Goal: Task Accomplishment & Management: Use online tool/utility

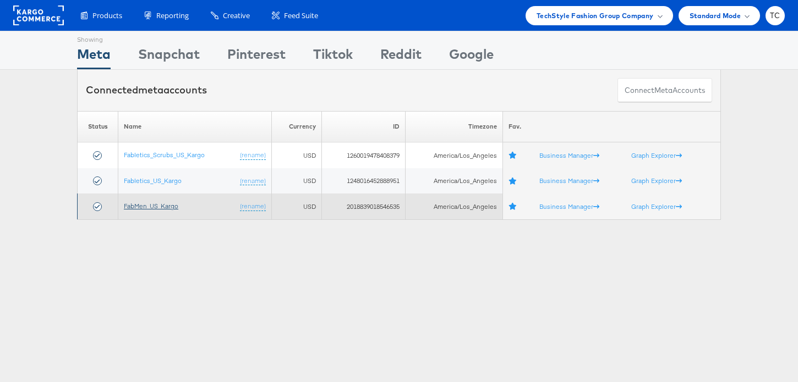
click at [159, 207] on link "FabMen_US_Kargo" at bounding box center [151, 206] width 54 height 8
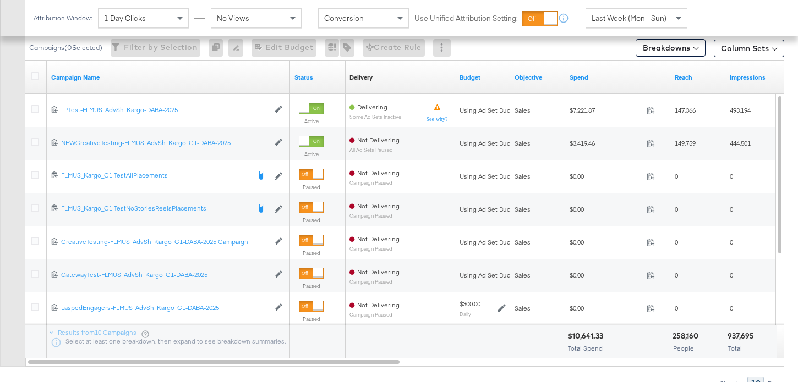
scroll to position [514, 0]
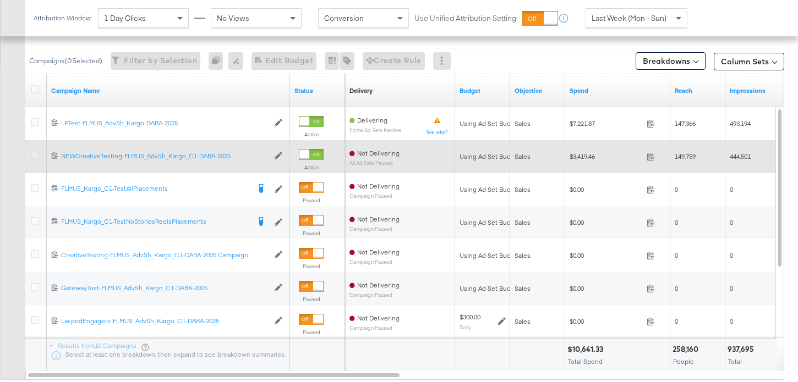
click at [35, 151] on icon at bounding box center [35, 155] width 8 height 8
click at [0, 0] on input "checkbox" at bounding box center [0, 0] width 0 height 0
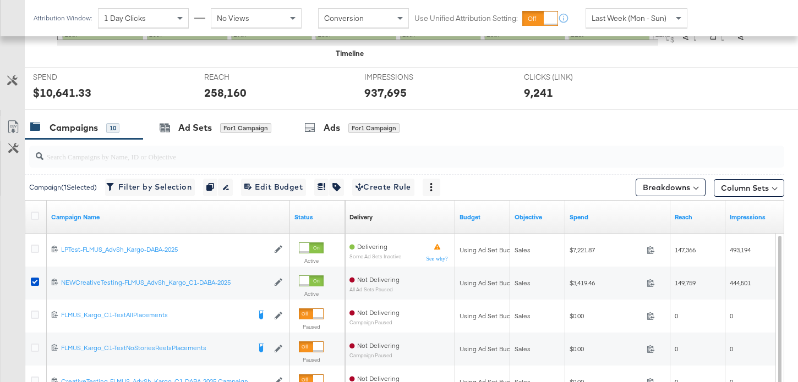
scroll to position [358, 0]
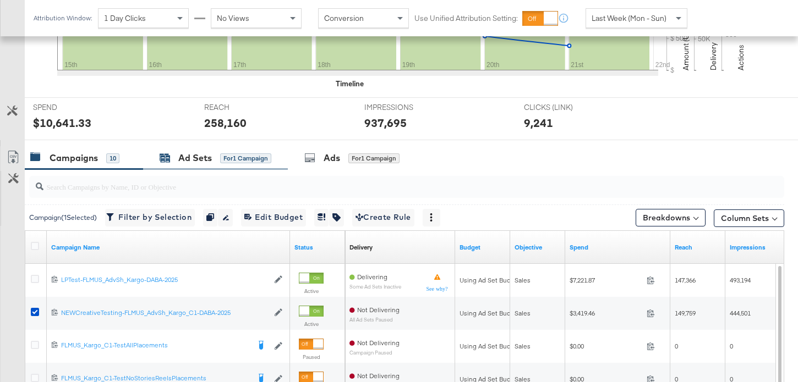
click at [194, 155] on div "Ad Sets" at bounding box center [195, 158] width 34 height 13
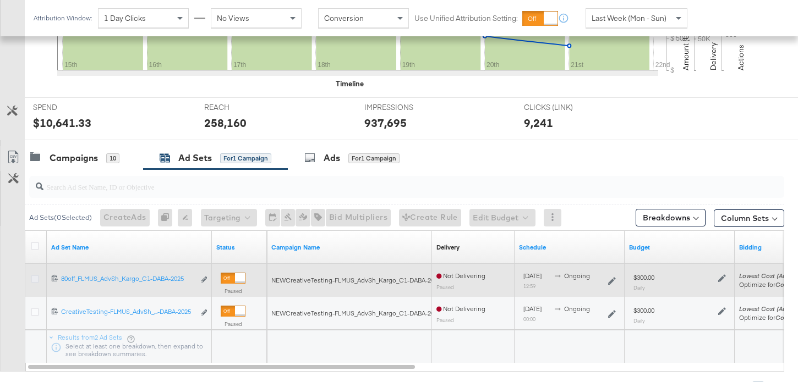
click at [33, 280] on icon at bounding box center [35, 279] width 8 height 8
click at [0, 0] on input "checkbox" at bounding box center [0, 0] width 0 height 0
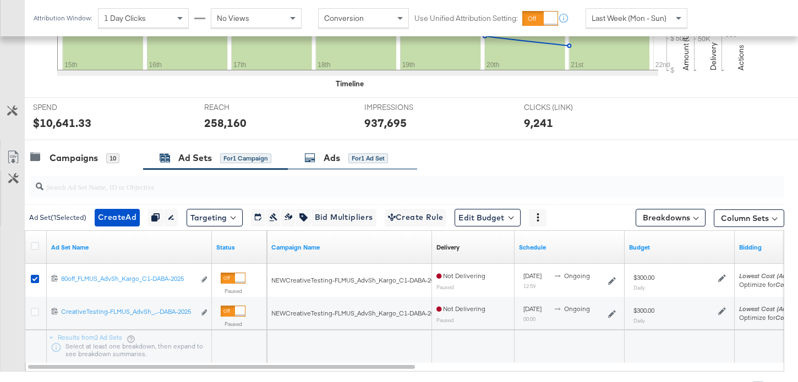
click at [325, 163] on div "Ads" at bounding box center [332, 158] width 17 height 13
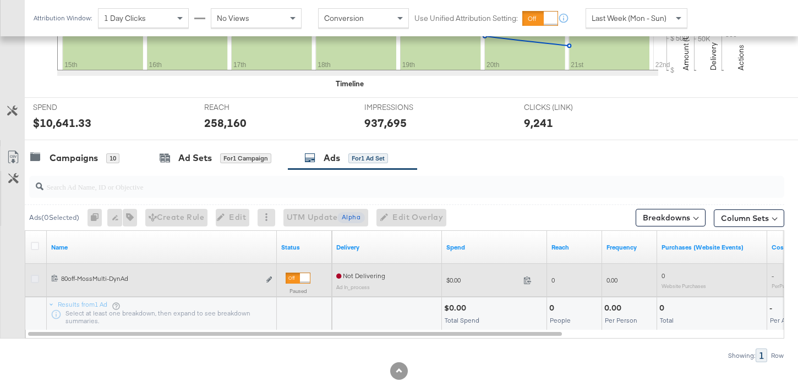
click at [35, 280] on icon at bounding box center [35, 279] width 8 height 8
click at [0, 0] on input "checkbox" at bounding box center [0, 0] width 0 height 0
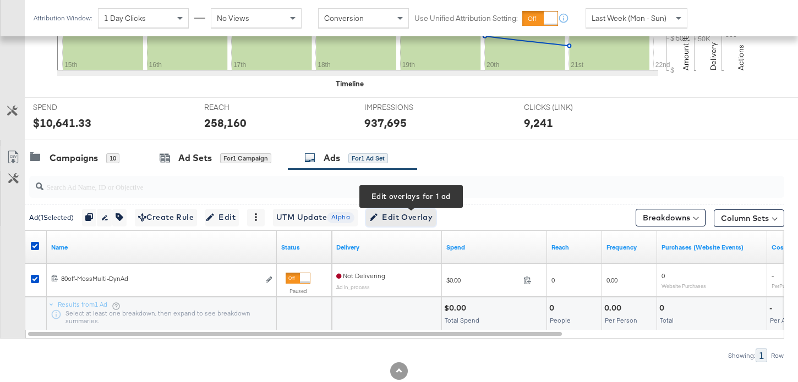
click at [414, 218] on span "Edit Overlay Edit overlays for 1 ad" at bounding box center [400, 218] width 63 height 14
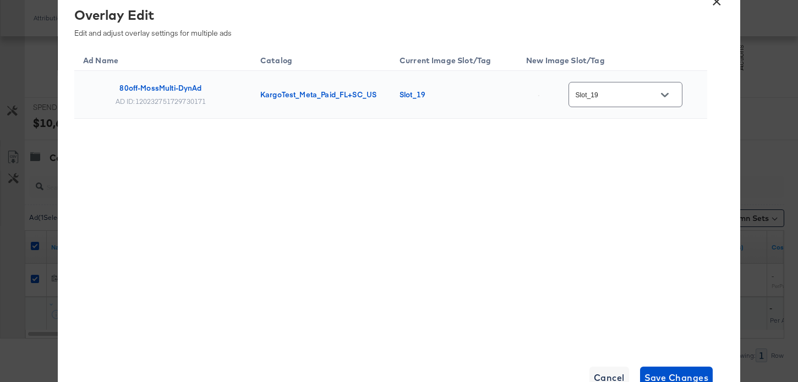
click at [666, 93] on icon "Open" at bounding box center [665, 95] width 8 height 8
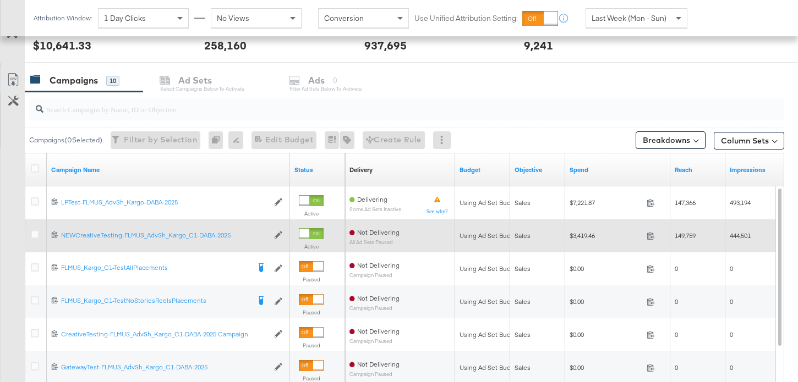
scroll to position [446, 0]
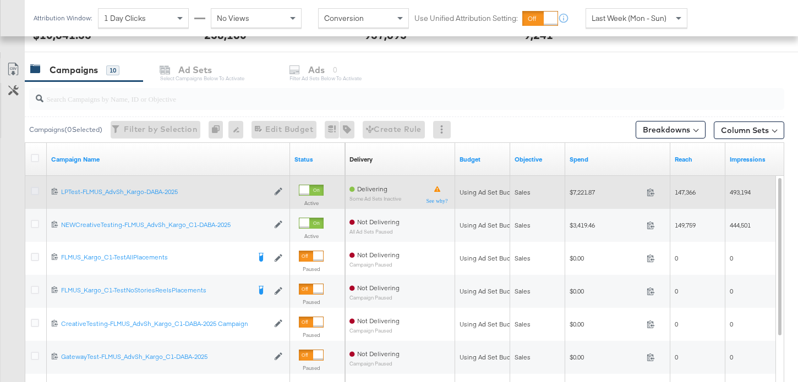
click at [35, 191] on icon at bounding box center [35, 191] width 8 height 8
click at [0, 0] on input "checkbox" at bounding box center [0, 0] width 0 height 0
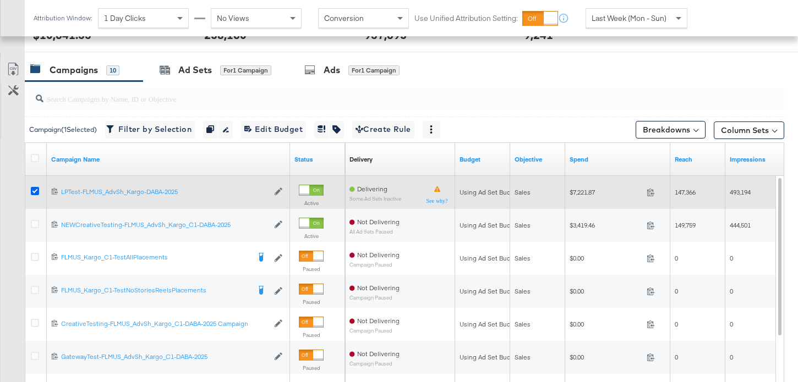
click at [35, 190] on icon at bounding box center [35, 191] width 8 height 8
click at [0, 0] on input "checkbox" at bounding box center [0, 0] width 0 height 0
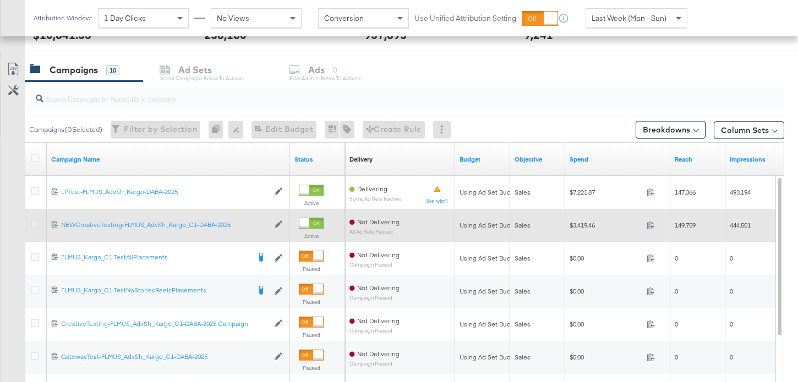
click at [33, 225] on icon at bounding box center [35, 224] width 8 height 8
click at [0, 0] on input "checkbox" at bounding box center [0, 0] width 0 height 0
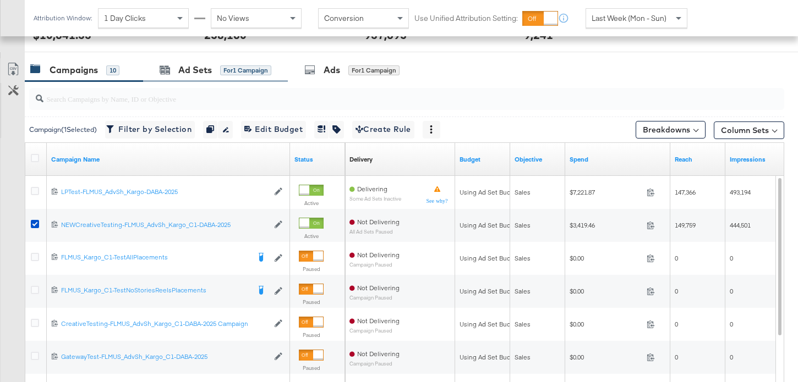
click at [194, 63] on div "Ad Sets for 1 Campaign" at bounding box center [215, 70] width 145 height 24
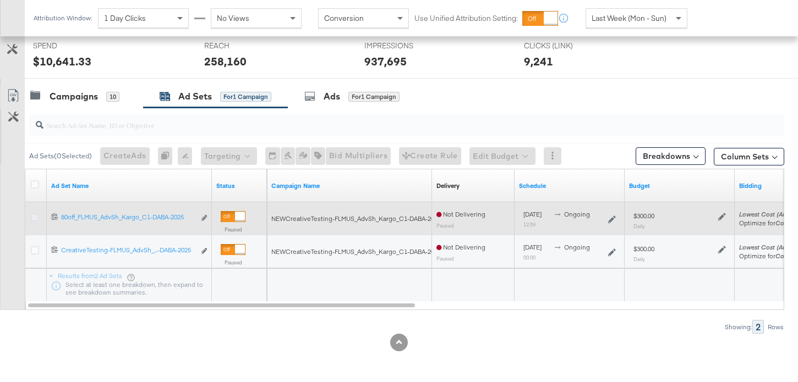
click at [36, 218] on icon at bounding box center [35, 217] width 8 height 8
click at [0, 0] on input "checkbox" at bounding box center [0, 0] width 0 height 0
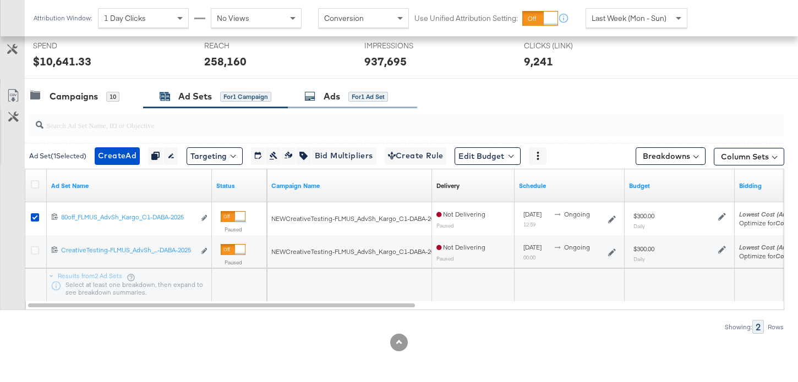
click at [350, 98] on div "for 1 Ad Set" at bounding box center [368, 97] width 40 height 10
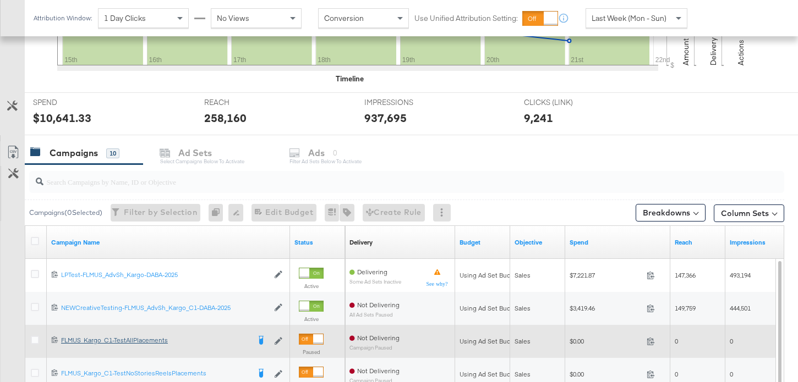
scroll to position [425, 0]
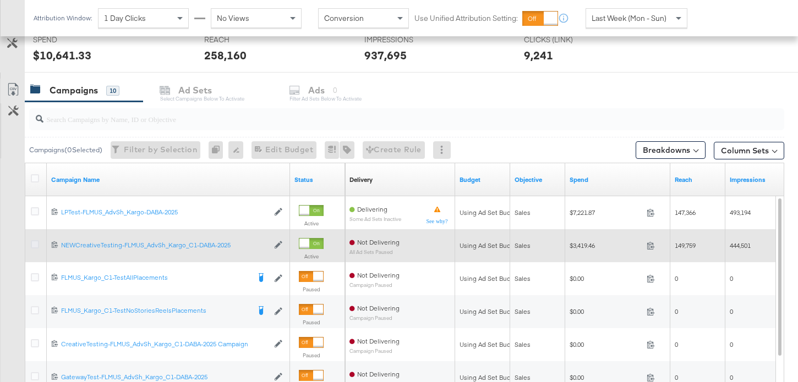
click at [36, 242] on icon at bounding box center [35, 244] width 8 height 8
click at [0, 0] on input "checkbox" at bounding box center [0, 0] width 0 height 0
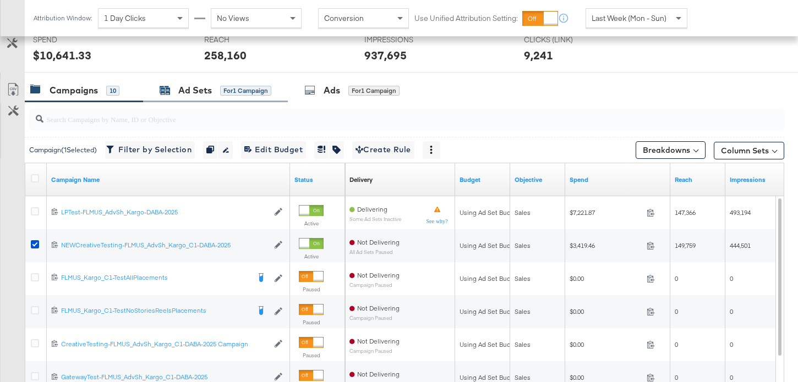
click at [218, 94] on div "Ad Sets for 1 Campaign" at bounding box center [216, 90] width 112 height 13
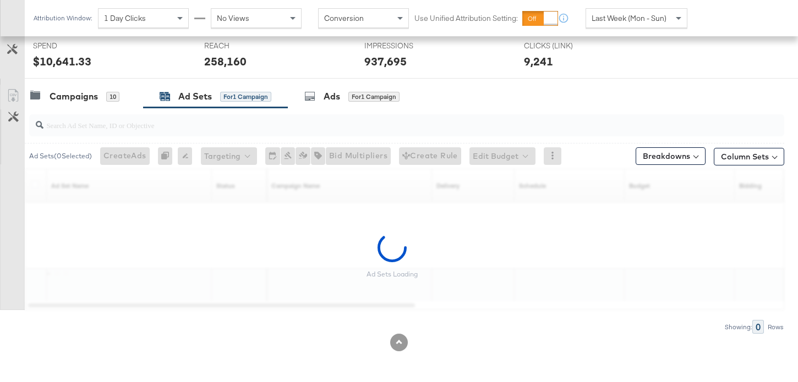
scroll to position [419, 0]
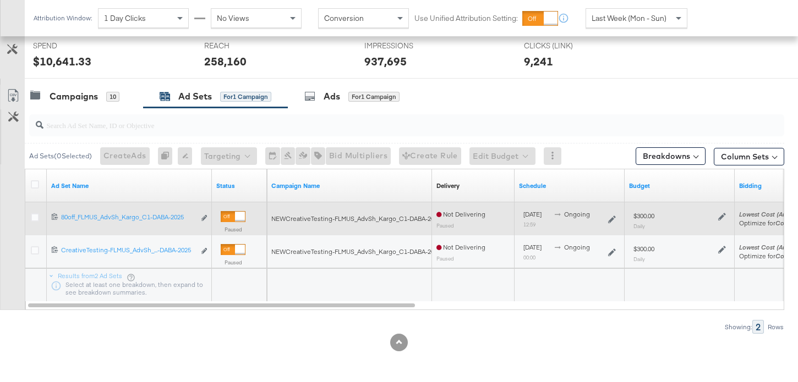
click at [40, 215] on div at bounding box center [37, 218] width 12 height 11
click at [34, 216] on icon at bounding box center [35, 217] width 8 height 8
click at [0, 0] on input "checkbox" at bounding box center [0, 0] width 0 height 0
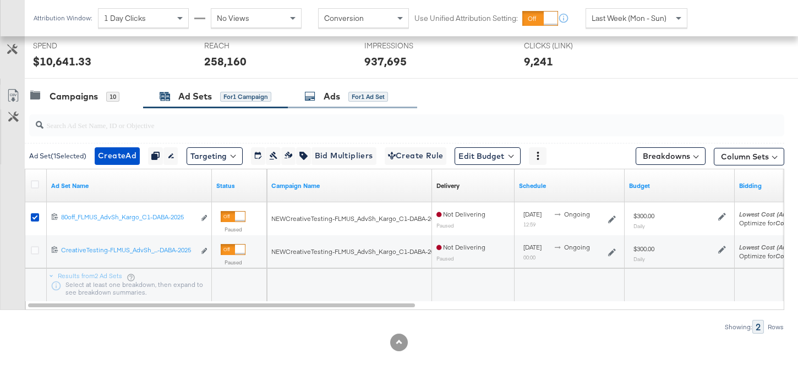
click at [370, 92] on div "for 1 Ad Set" at bounding box center [368, 97] width 40 height 10
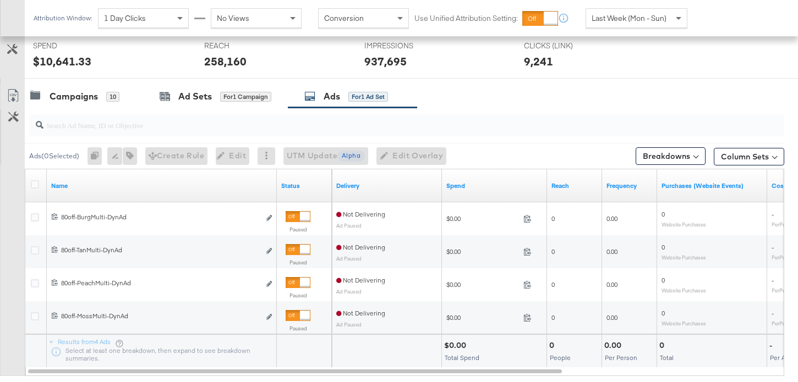
scroll to position [425, 0]
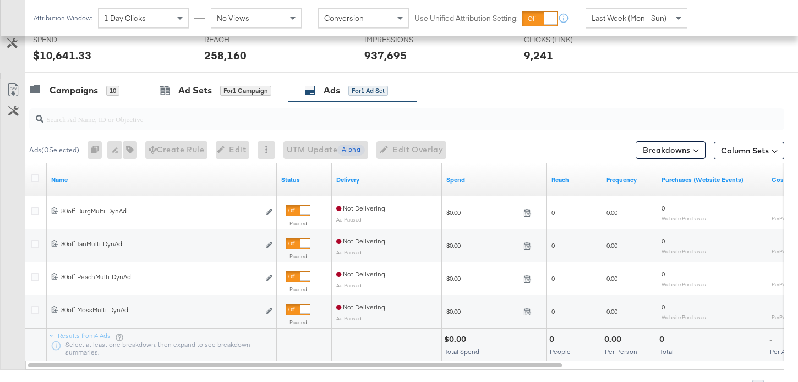
click at [37, 173] on div at bounding box center [36, 180] width 20 height 20
click at [35, 179] on icon at bounding box center [35, 178] width 8 height 8
click at [0, 0] on input "checkbox" at bounding box center [0, 0] width 0 height 0
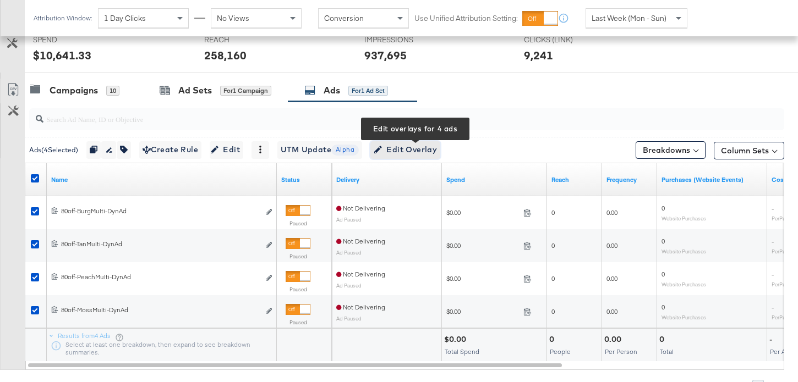
click at [399, 148] on span "Edit Overlay Edit overlays for 4 ads" at bounding box center [405, 150] width 63 height 14
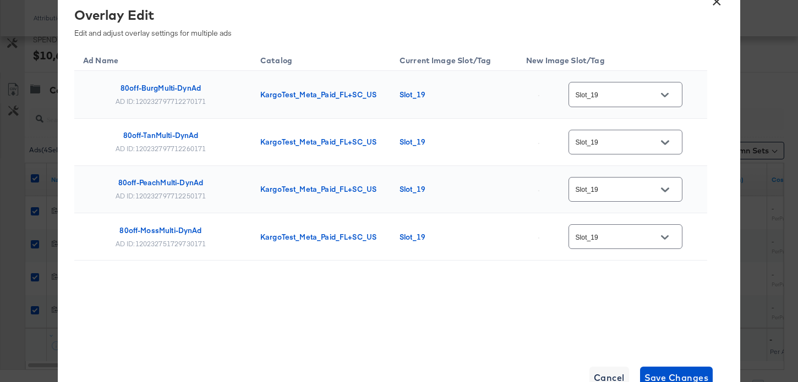
click at [638, 243] on input "Slot_19" at bounding box center [616, 237] width 87 height 13
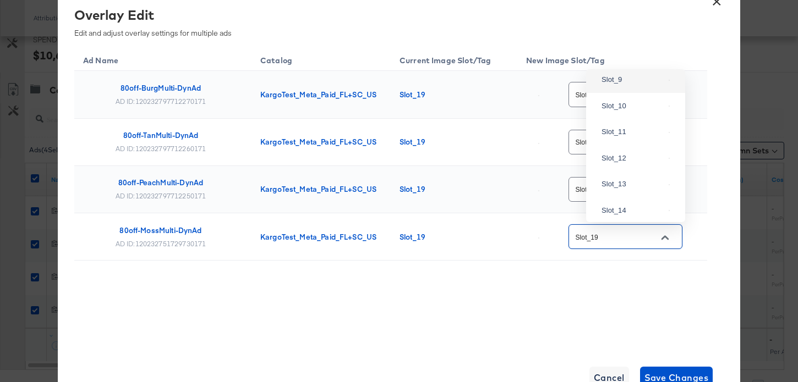
scroll to position [738, 0]
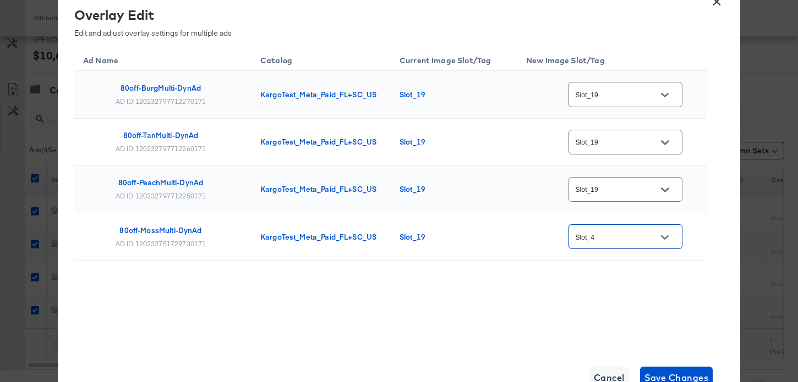
type input "Slot_4"
click at [667, 98] on icon "Open" at bounding box center [665, 95] width 8 height 8
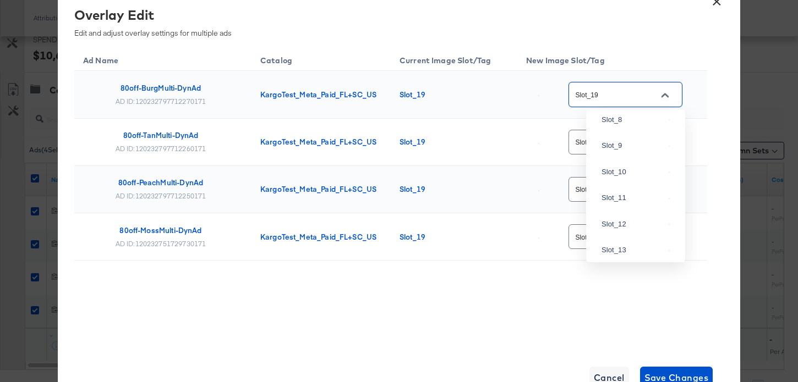
scroll to position [724, 0]
click at [637, 36] on div "Slot_5" at bounding box center [632, 30] width 63 height 11
type input "Slot_5"
click at [650, 145] on input "Slot_19" at bounding box center [616, 142] width 87 height 13
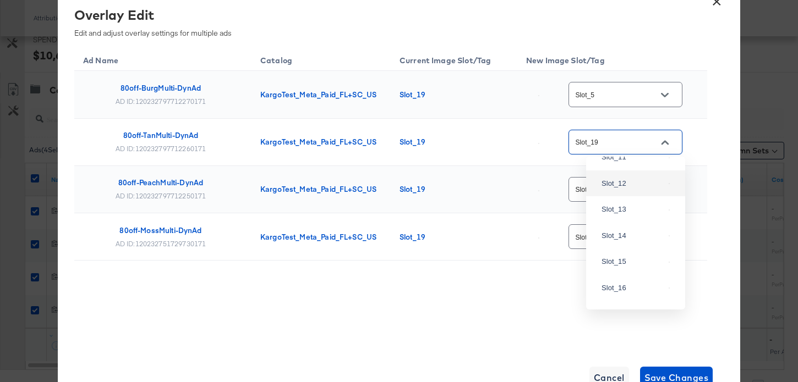
scroll to position [800, 0]
click at [669, 81] on img at bounding box center [669, 80] width 1 height 1
type input "Slot_8"
click at [644, 284] on div "Ad Name Catalog Current Image Slot/Tag New Image Slot/Tag 80off-BurgMulti-DynAd…" at bounding box center [390, 182] width 633 height 270
click at [660, 187] on button "Open" at bounding box center [664, 190] width 17 height 17
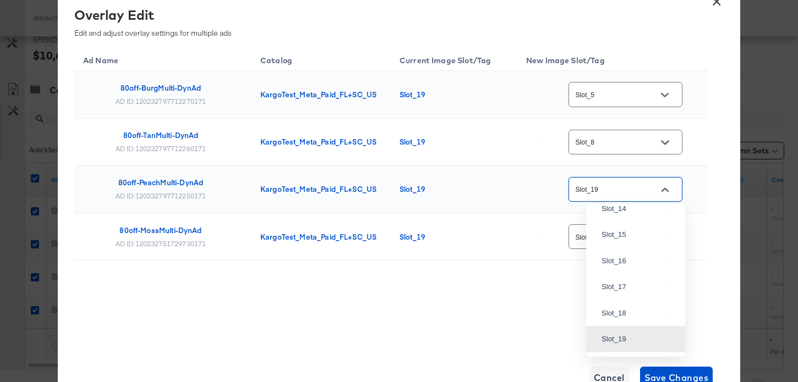
scroll to position [913, 0]
click at [642, 84] on div "Slot_9" at bounding box center [632, 78] width 63 height 11
type input "Slot_9"
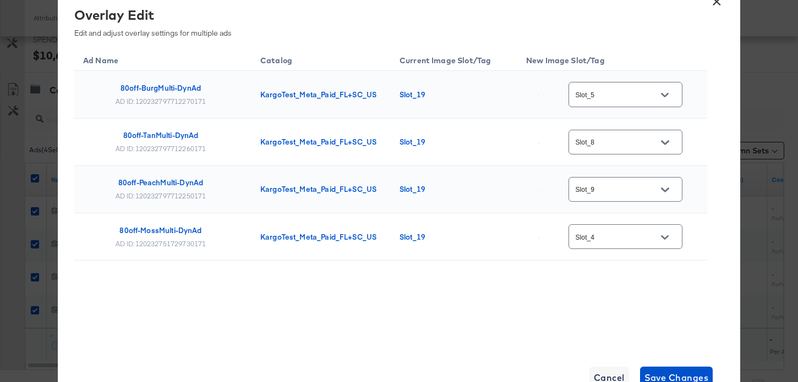
click at [577, 280] on div "Ad Name Catalog Current Image Slot/Tag New Image Slot/Tag 80off-BurgMulti-DynAd…" at bounding box center [390, 182] width 633 height 270
click at [662, 374] on span "Save Changes" at bounding box center [676, 377] width 64 height 15
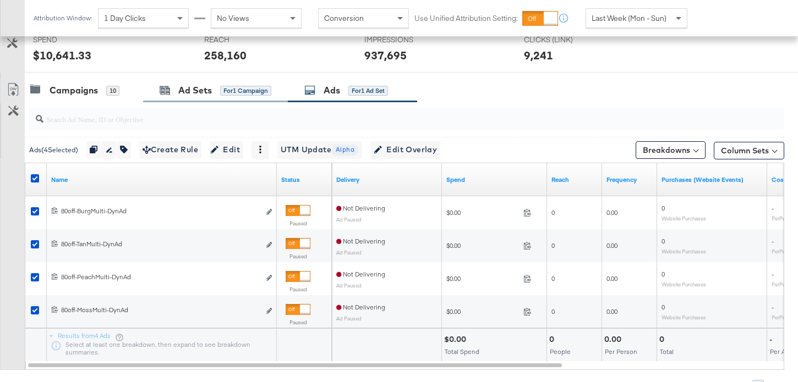
click at [190, 100] on div "Ad Sets for 1 Campaign" at bounding box center [215, 91] width 145 height 24
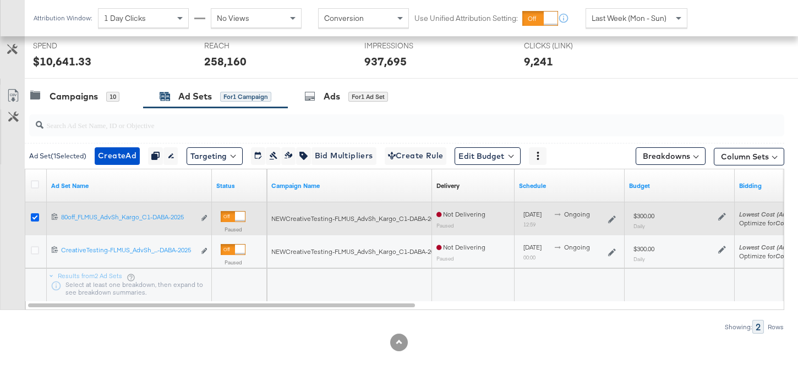
click at [36, 215] on icon at bounding box center [35, 217] width 8 height 8
click at [0, 0] on input "checkbox" at bounding box center [0, 0] width 0 height 0
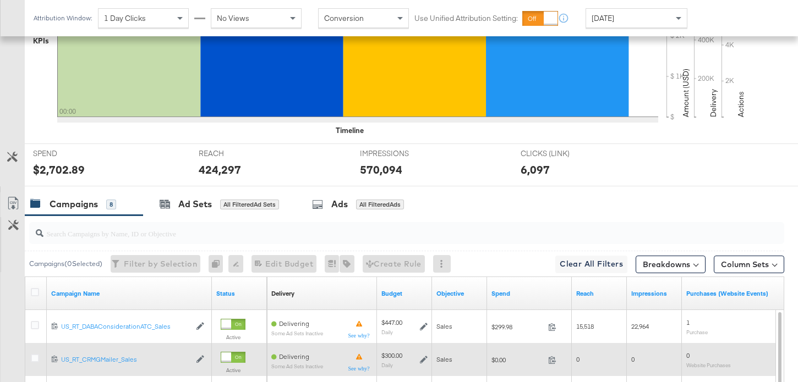
scroll to position [471, 0]
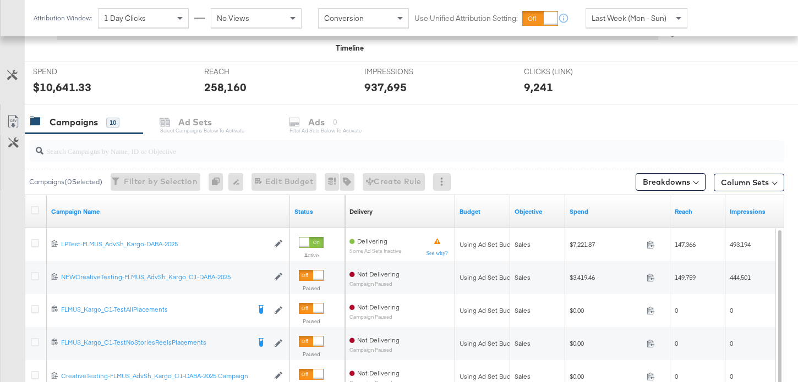
scroll to position [403, 0]
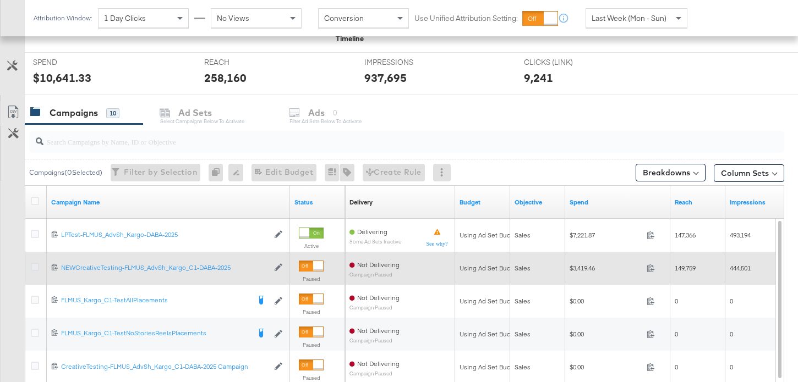
click at [37, 269] on icon at bounding box center [35, 267] width 8 height 8
click at [0, 0] on input "checkbox" at bounding box center [0, 0] width 0 height 0
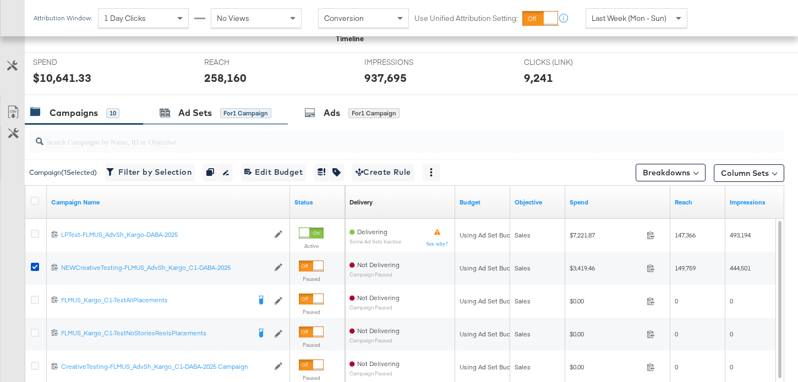
click at [195, 120] on div "Ad Sets for 1 Campaign" at bounding box center [215, 113] width 145 height 24
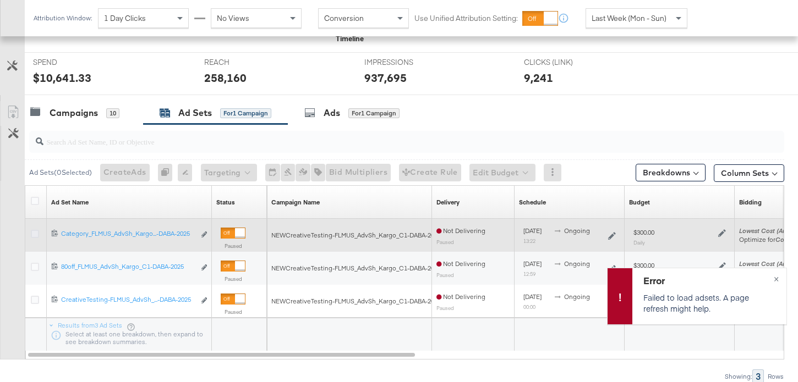
click at [33, 231] on icon at bounding box center [35, 234] width 8 height 8
click at [0, 0] on input "checkbox" at bounding box center [0, 0] width 0 height 0
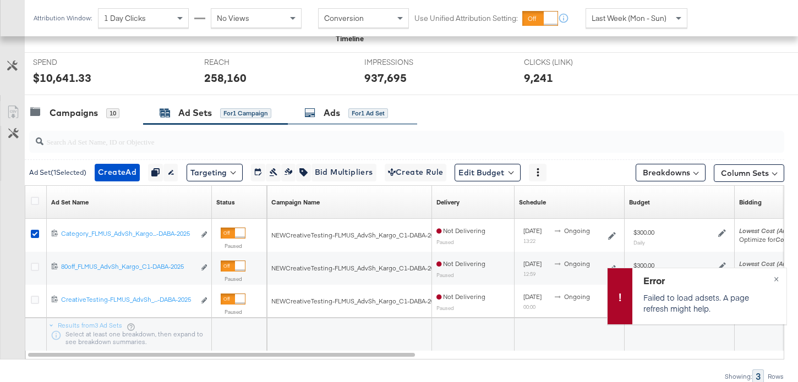
click at [329, 114] on div "Ads" at bounding box center [332, 113] width 17 height 13
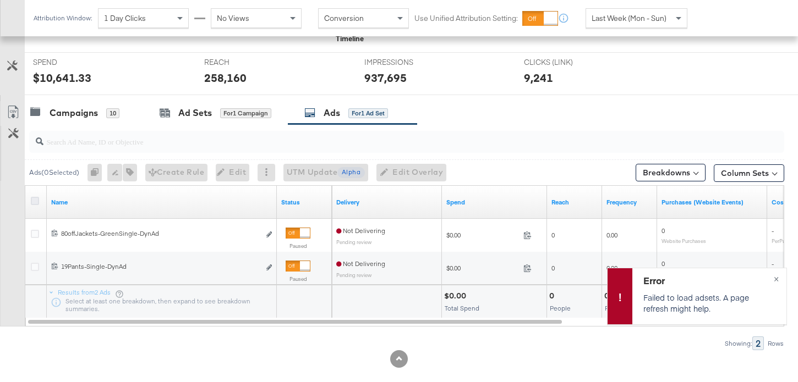
click at [37, 202] on icon at bounding box center [35, 201] width 8 height 8
click at [0, 0] on input "checkbox" at bounding box center [0, 0] width 0 height 0
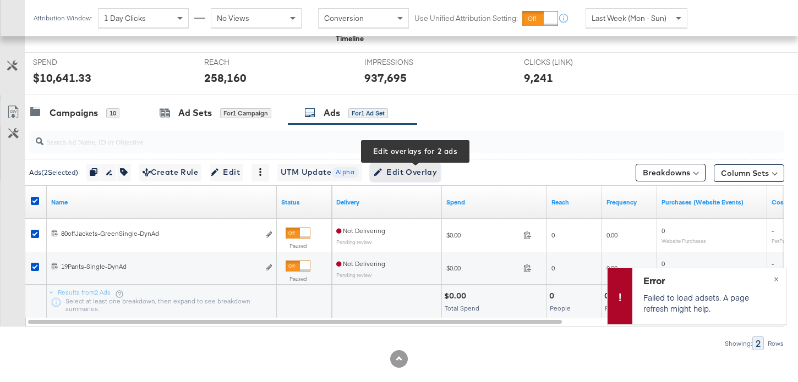
click at [406, 171] on span "Edit Overlay Edit overlays for 2 ads" at bounding box center [405, 173] width 63 height 14
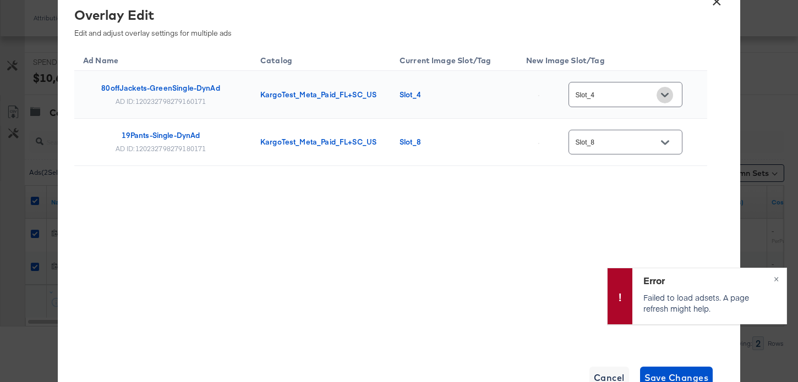
click at [669, 95] on icon "Open" at bounding box center [665, 95] width 8 height 4
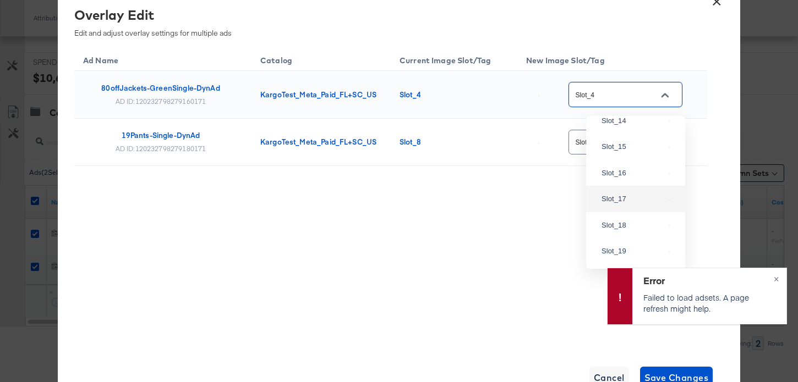
scroll to position [419, 0]
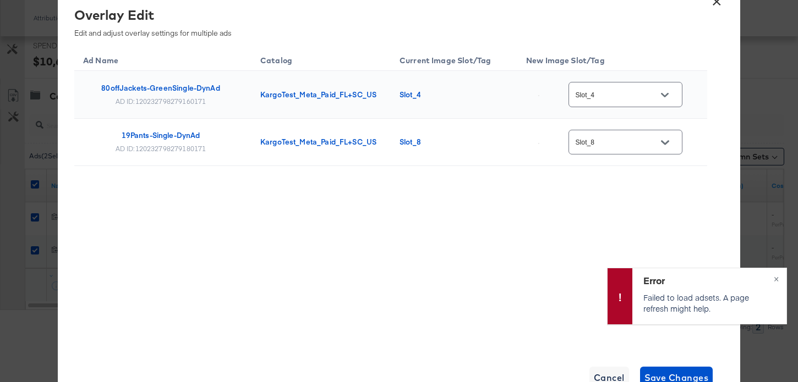
click at [505, 206] on div "Ad Name Catalog Current Image Slot/Tag New Image Slot/Tag 80offJackets-GreenSin…" at bounding box center [390, 134] width 633 height 174
click at [669, 94] on icon "Open" at bounding box center [665, 95] width 8 height 4
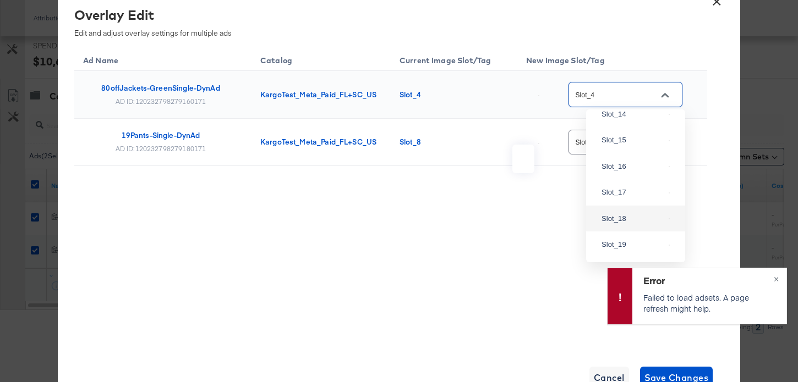
scroll to position [1143, 0]
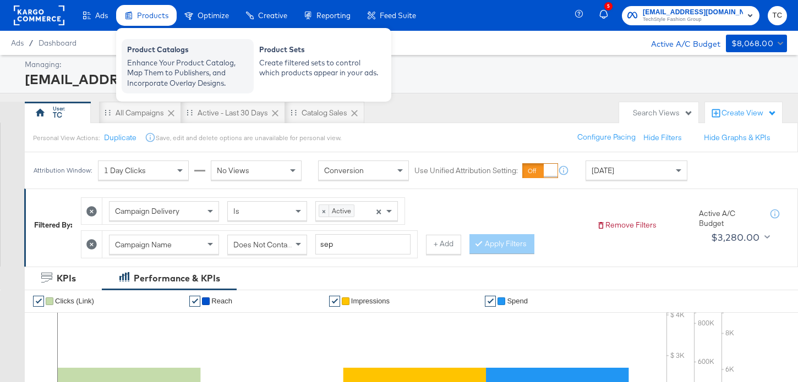
click at [174, 55] on div "Product Catalogs" at bounding box center [187, 51] width 121 height 13
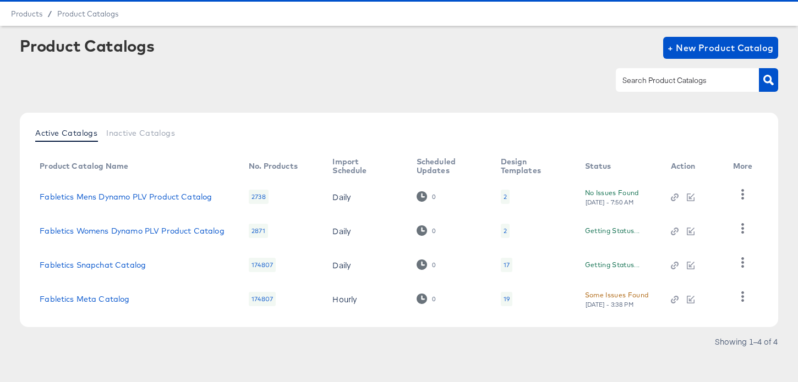
scroll to position [35, 0]
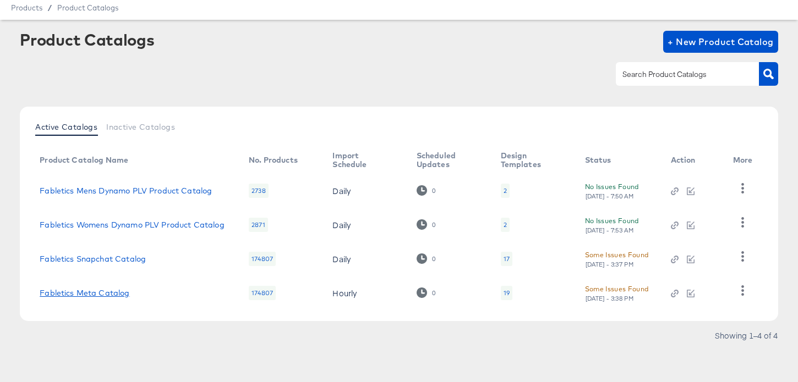
click at [92, 289] on link "Fabletics Meta Catalog" at bounding box center [85, 293] width 90 height 9
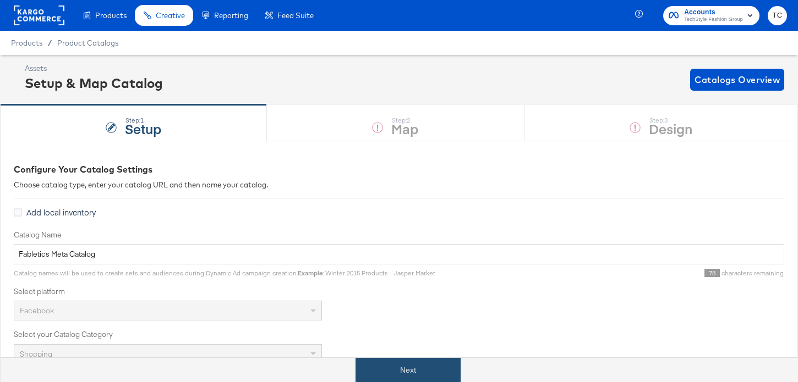
click at [409, 364] on button "Next" at bounding box center [407, 370] width 105 height 25
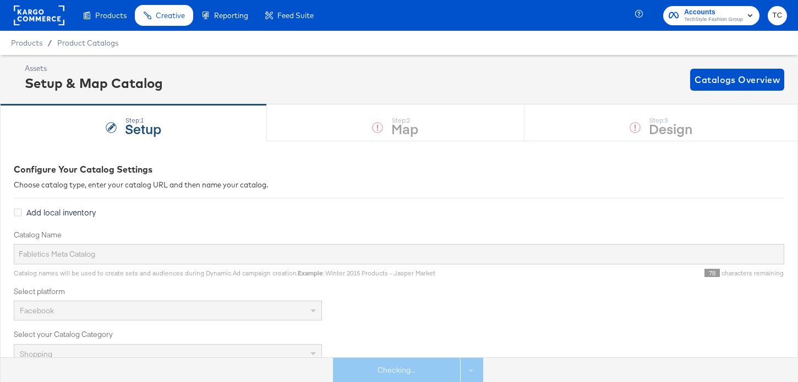
click at [663, 112] on div "Step: 1 Setup Step: 2 Map Step: 3 Design" at bounding box center [399, 123] width 798 height 36
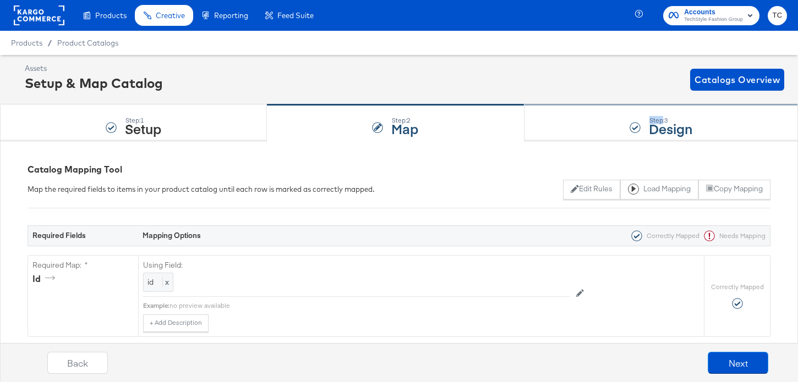
click at [663, 112] on div "Step: 3 Design" at bounding box center [660, 123] width 273 height 36
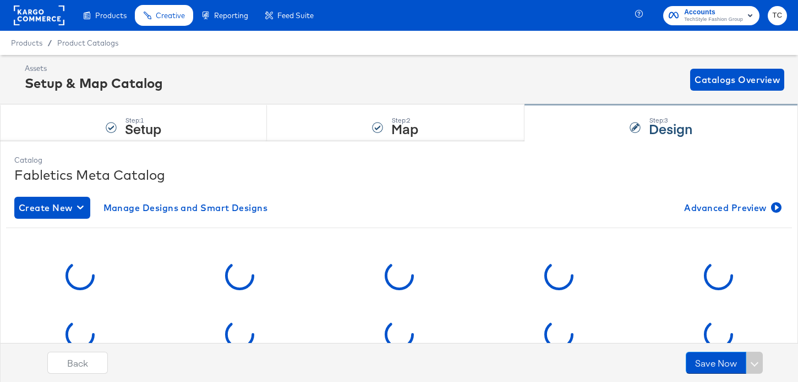
click at [663, 118] on div "Step: 3" at bounding box center [670, 121] width 43 height 8
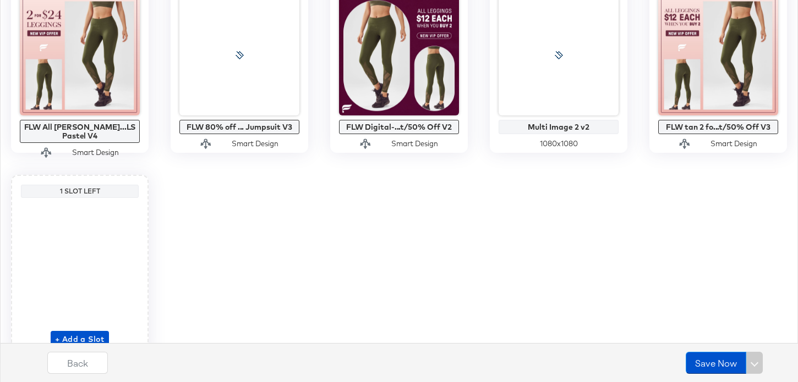
scroll to position [903, 0]
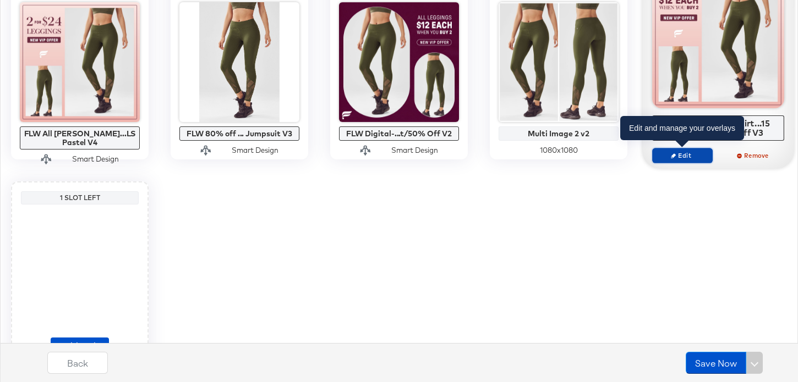
click at [702, 156] on span "Edit" at bounding box center [682, 155] width 51 height 8
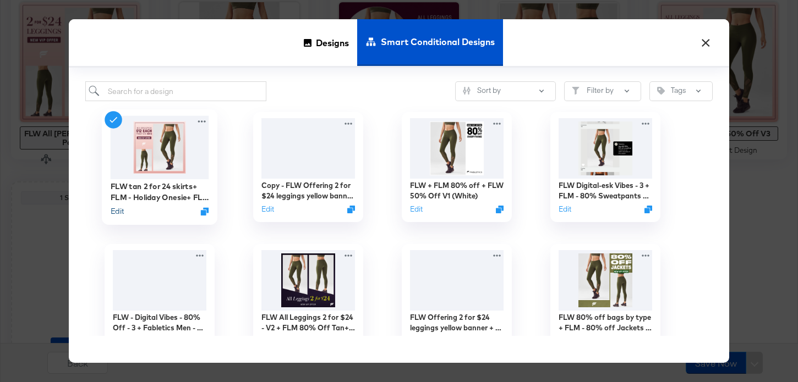
click at [122, 210] on button "Edit" at bounding box center [117, 211] width 13 height 10
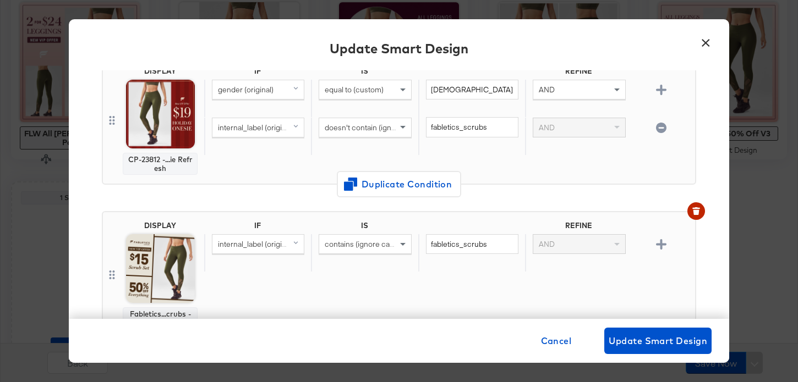
scroll to position [574, 0]
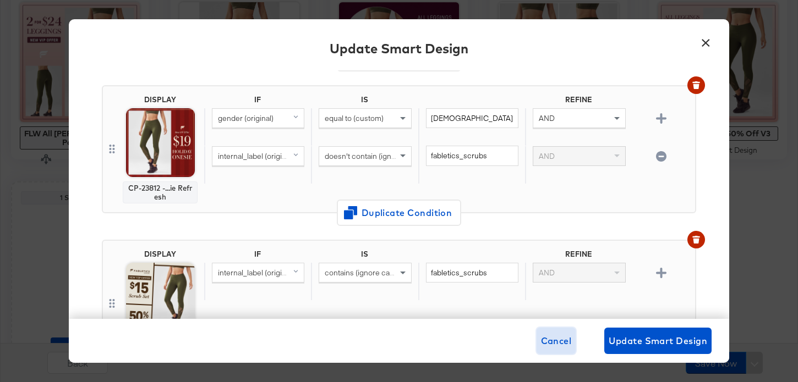
click at [560, 341] on span "Cancel" at bounding box center [556, 340] width 31 height 15
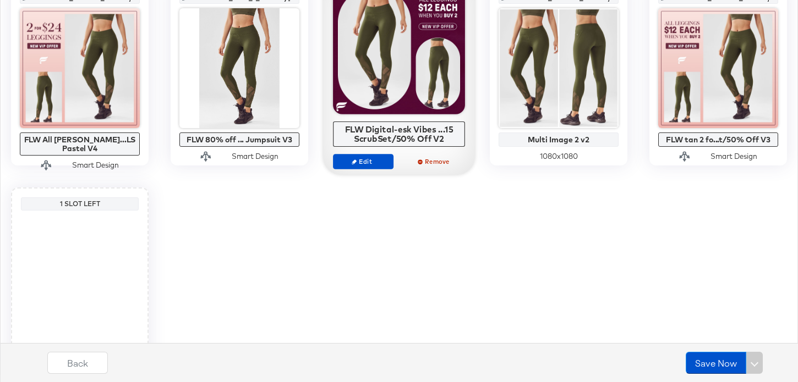
scroll to position [965, 0]
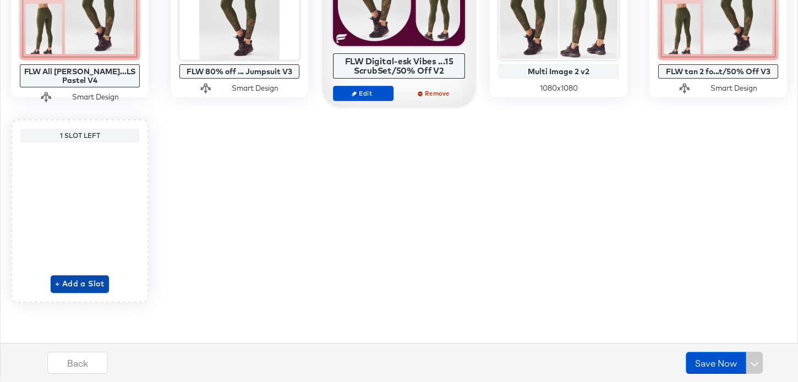
click at [73, 287] on span "+ Add a Slot" at bounding box center [80, 284] width 50 height 14
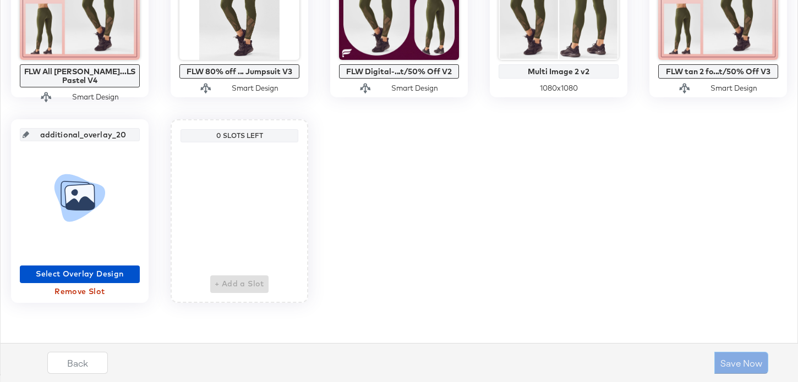
click at [101, 294] on span "Remove Slot" at bounding box center [79, 292] width 111 height 14
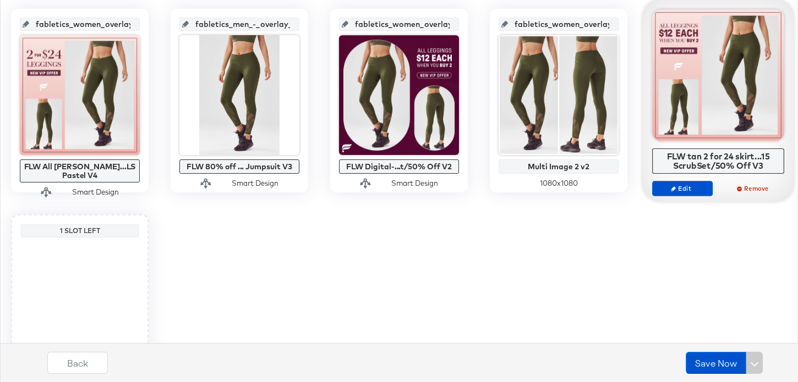
scroll to position [872, 0]
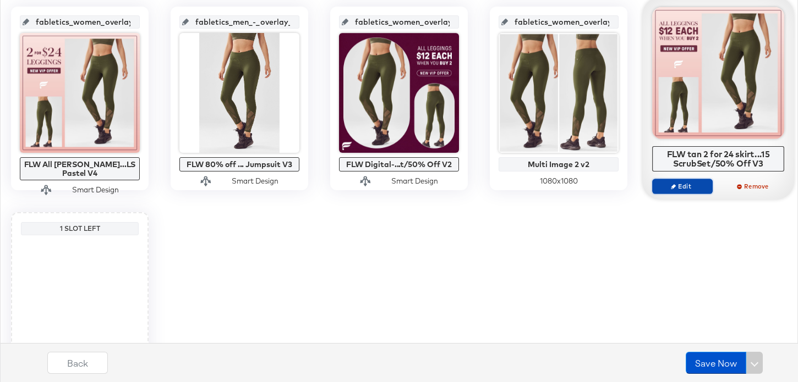
click at [694, 190] on span "Edit" at bounding box center [682, 186] width 51 height 8
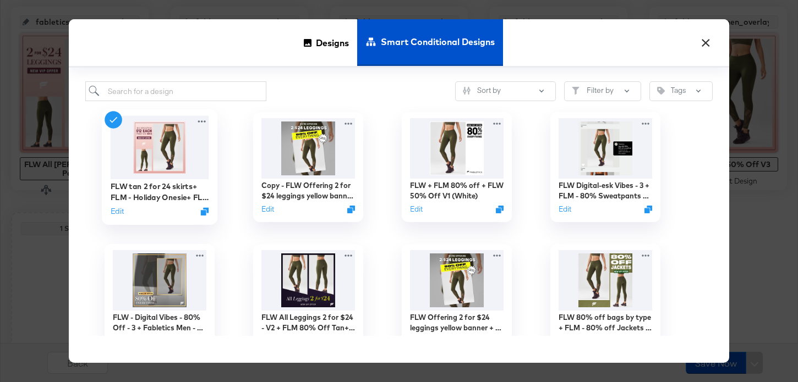
click at [124, 212] on div "Edit" at bounding box center [160, 211] width 98 height 10
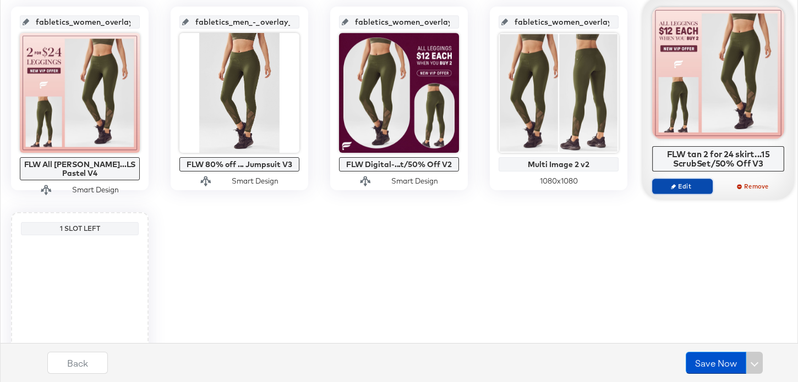
click at [685, 183] on span "Edit" at bounding box center [682, 186] width 51 height 8
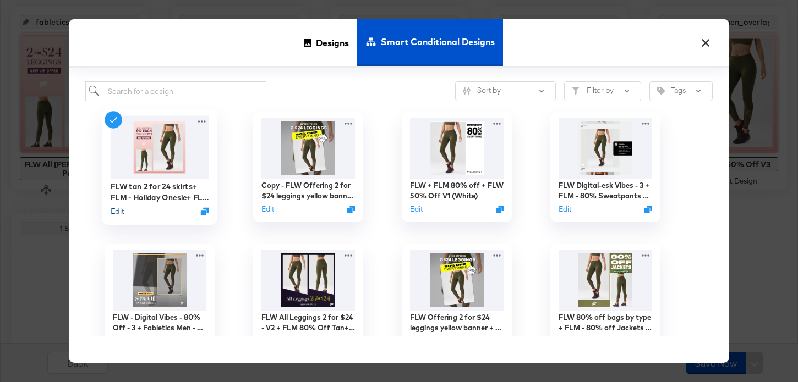
click at [119, 213] on button "Edit" at bounding box center [117, 211] width 13 height 10
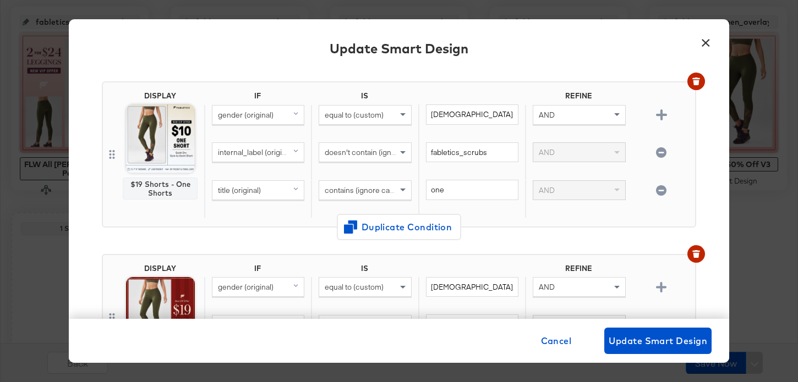
scroll to position [390, 0]
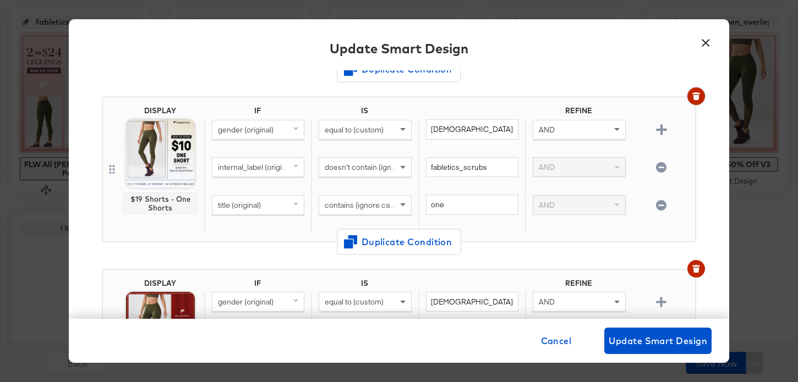
click at [693, 98] on icon "button" at bounding box center [696, 96] width 8 height 8
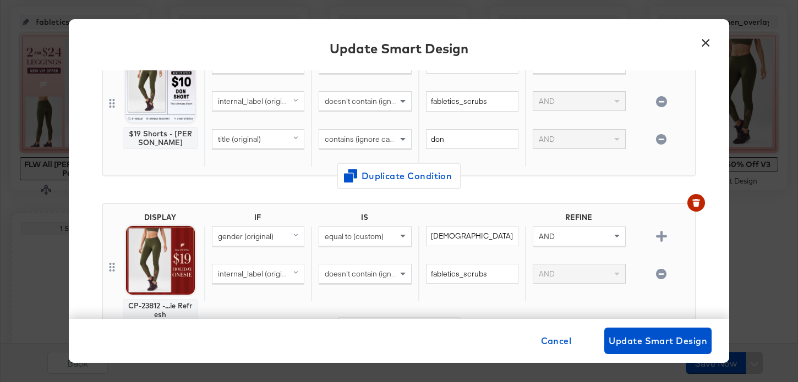
scroll to position [224, 0]
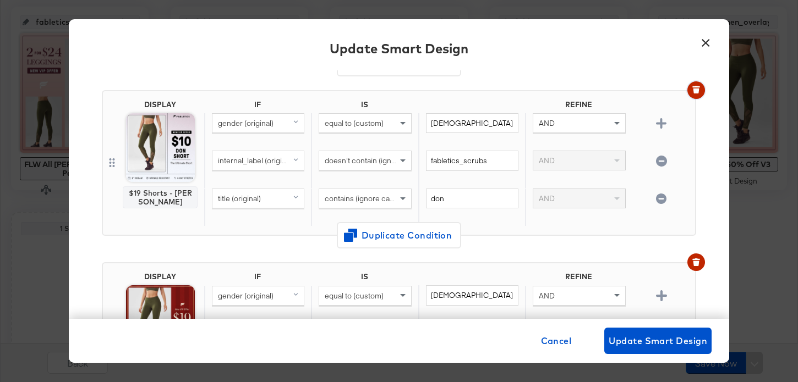
click at [694, 90] on icon "button" at bounding box center [696, 91] width 6 height 5
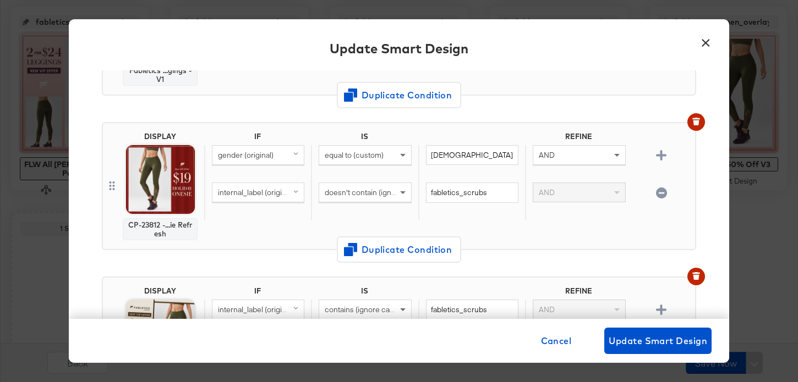
scroll to position [0, 0]
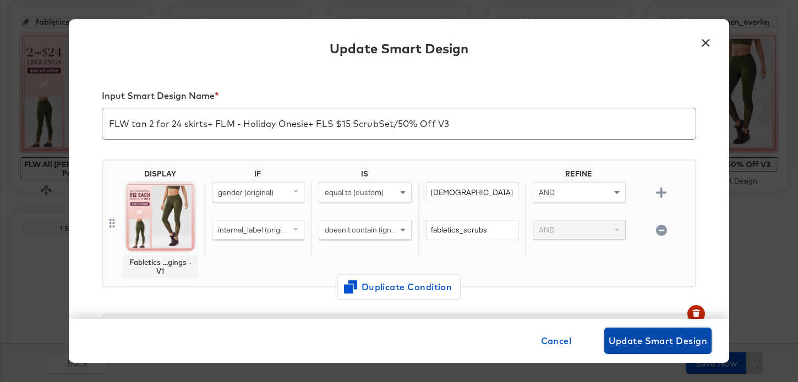
click at [662, 335] on span "Update Smart Design" at bounding box center [658, 340] width 98 height 15
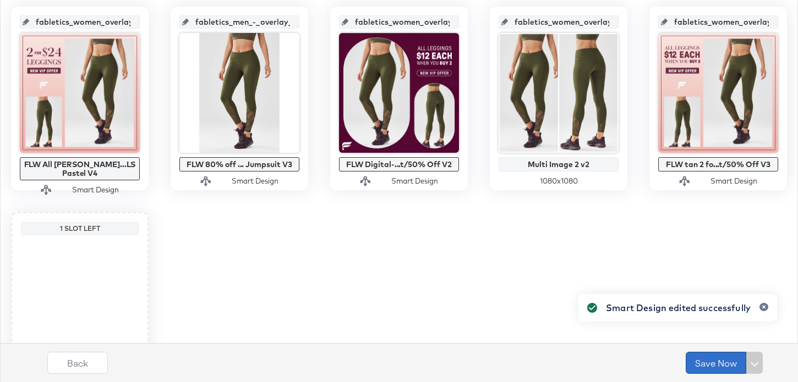
click at [714, 361] on button "Save Now" at bounding box center [716, 363] width 61 height 22
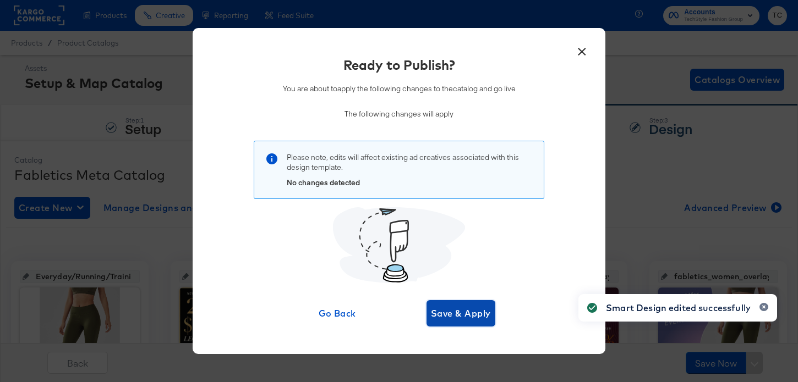
click at [479, 317] on span "Save & Apply" at bounding box center [461, 313] width 60 height 15
